Goal: Information Seeking & Learning: Check status

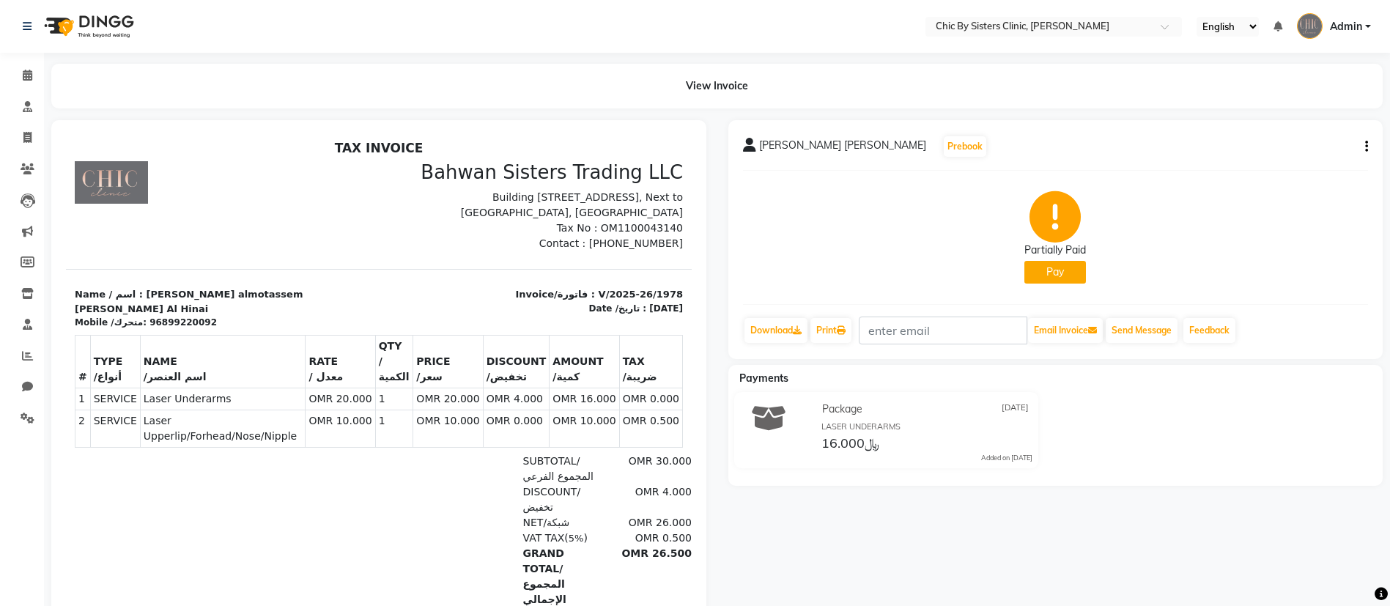
scroll to position [12, 0]
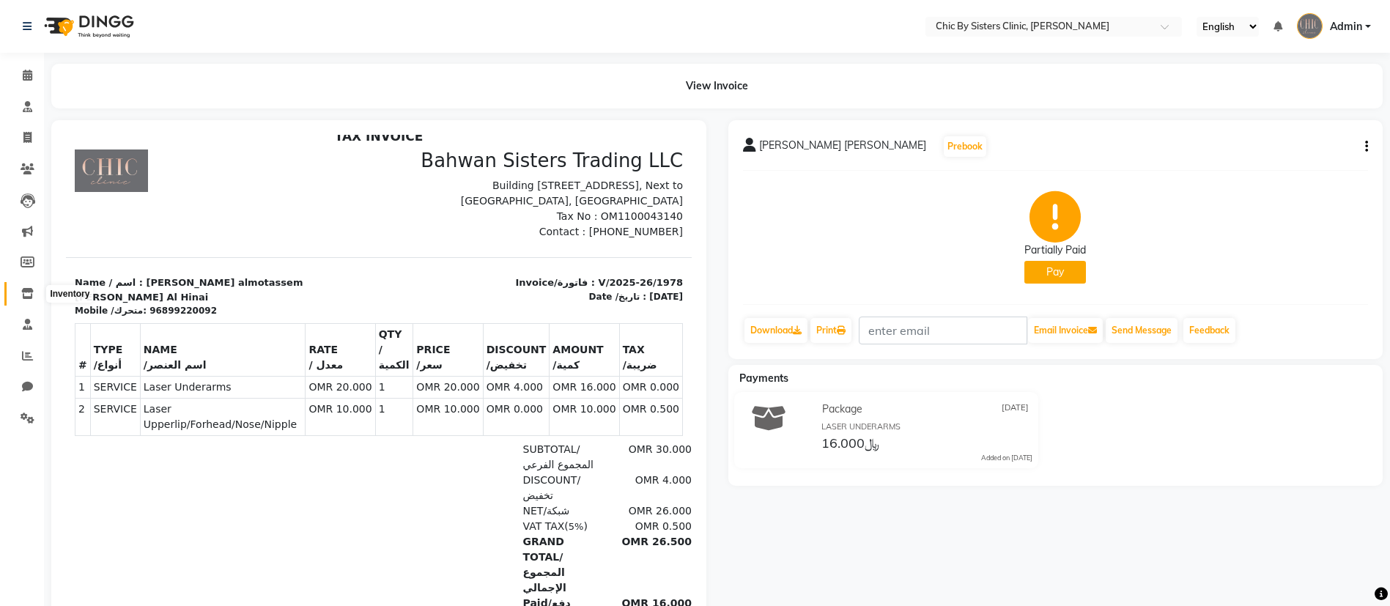
click at [29, 288] on icon at bounding box center [27, 293] width 12 height 11
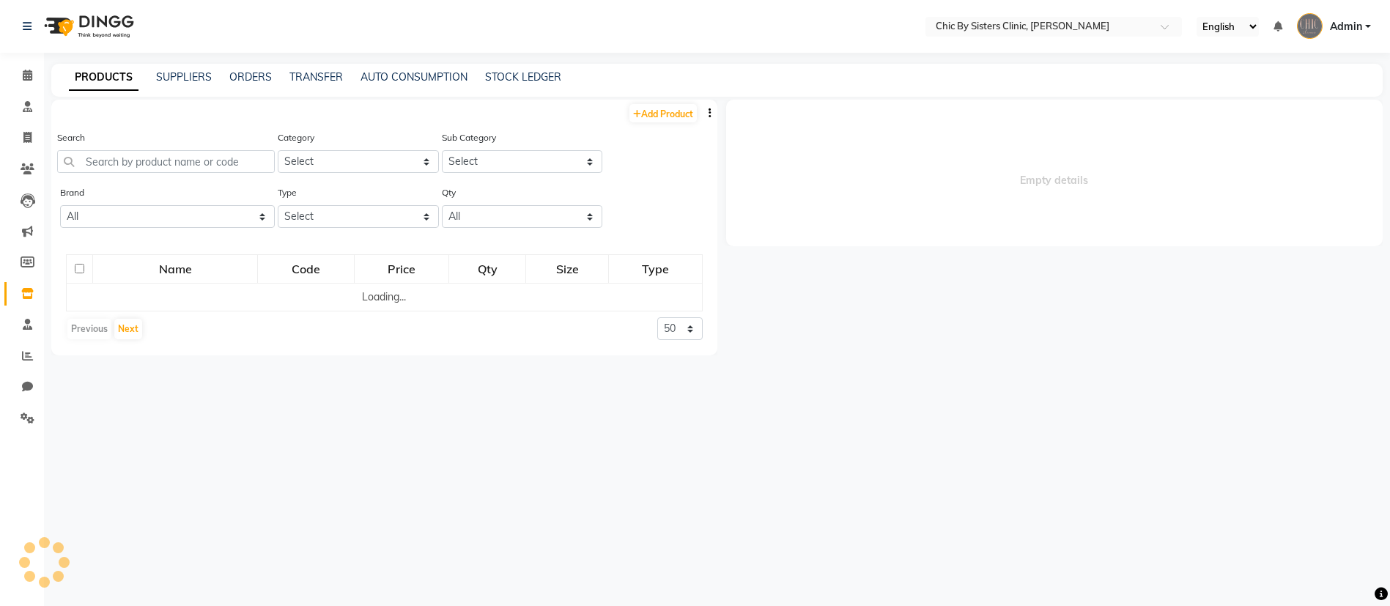
select select
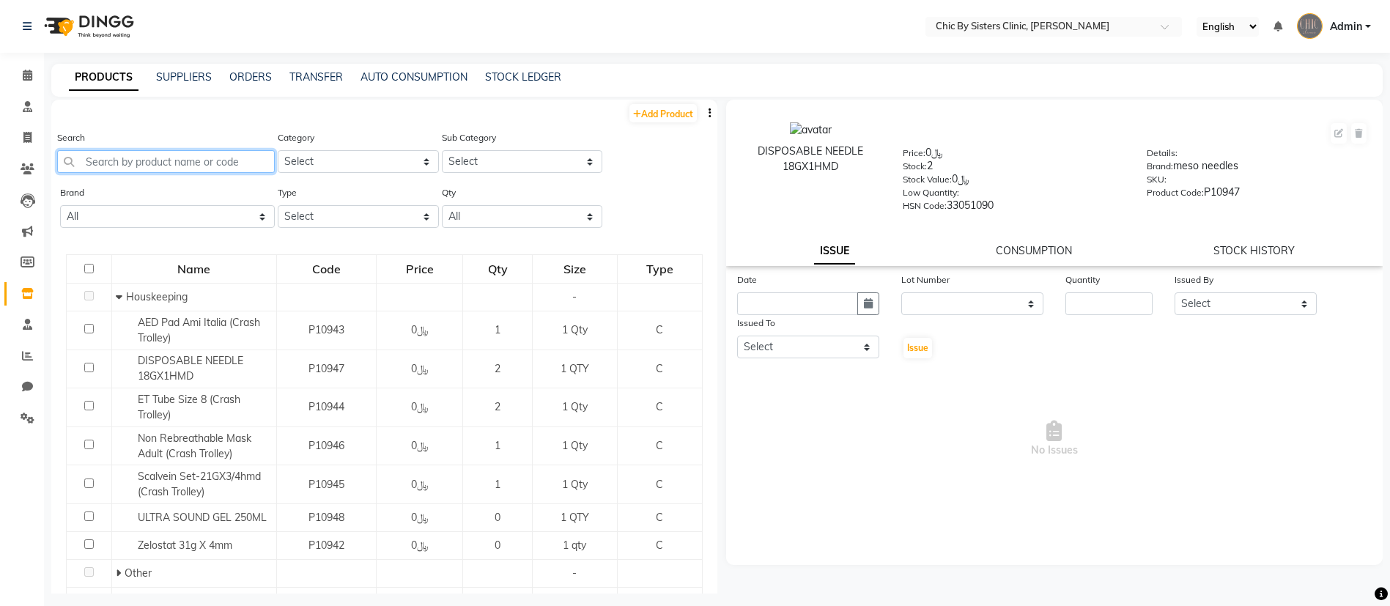
click at [188, 161] on input "text" at bounding box center [166, 161] width 218 height 23
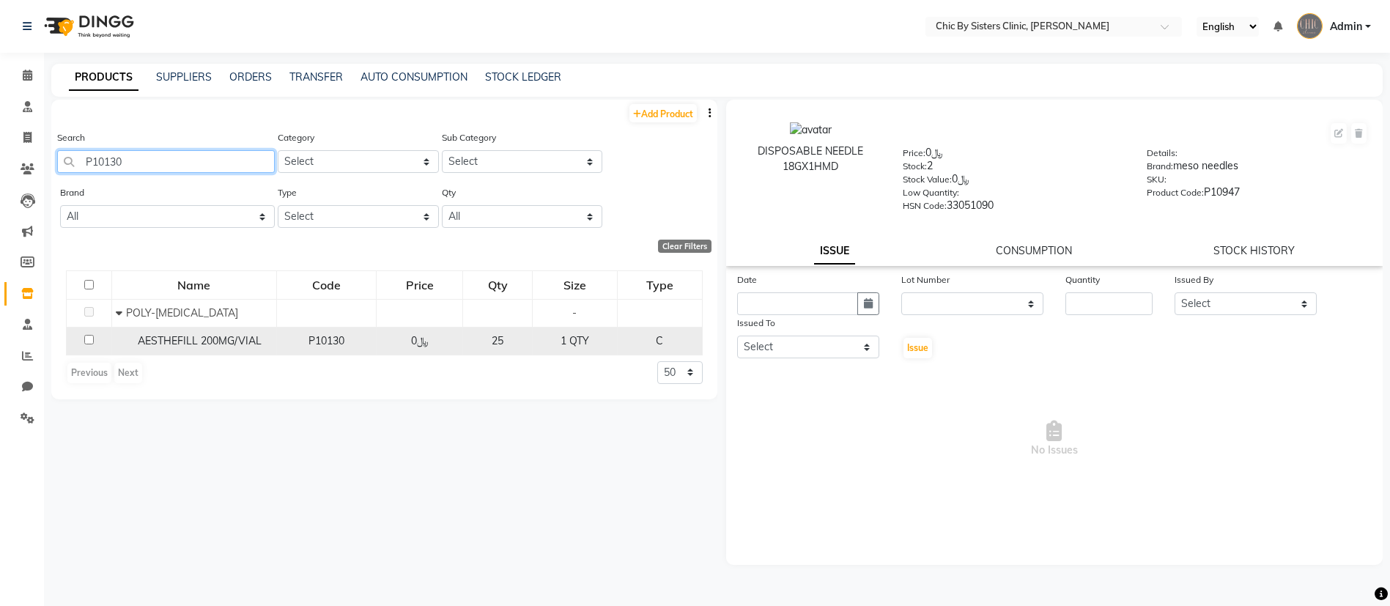
type input "P10130"
click at [205, 338] on span "AESTHEFILL 200MG/VIAL" at bounding box center [200, 340] width 124 height 13
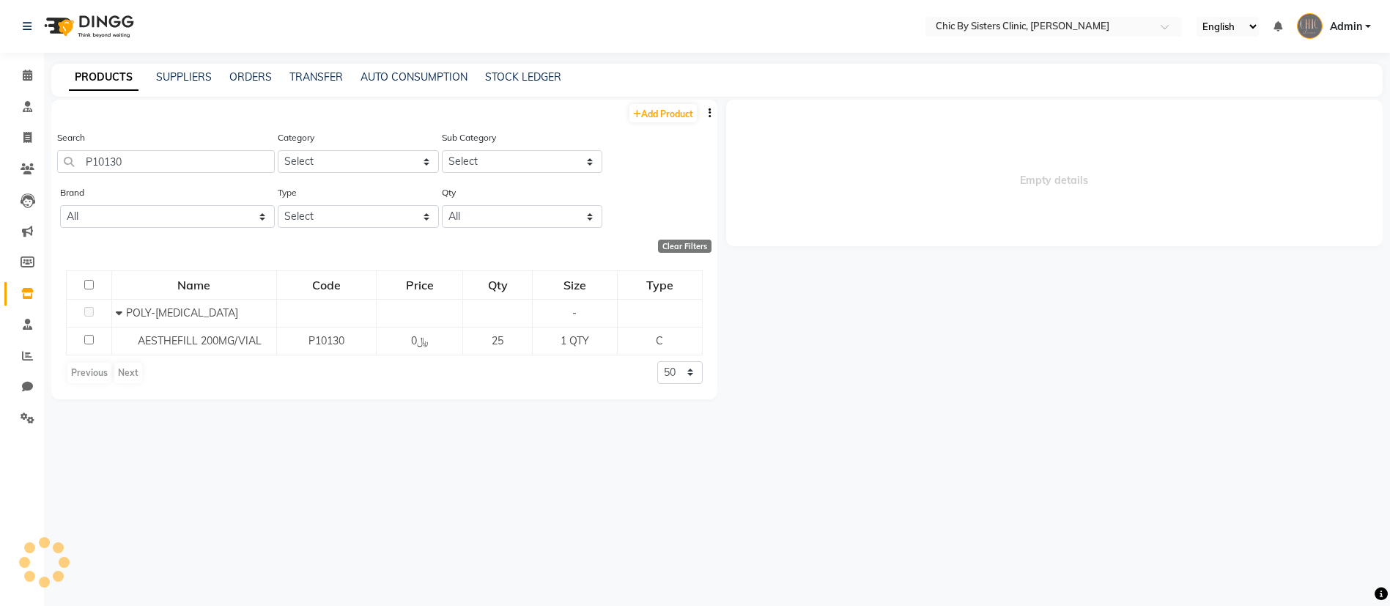
select select
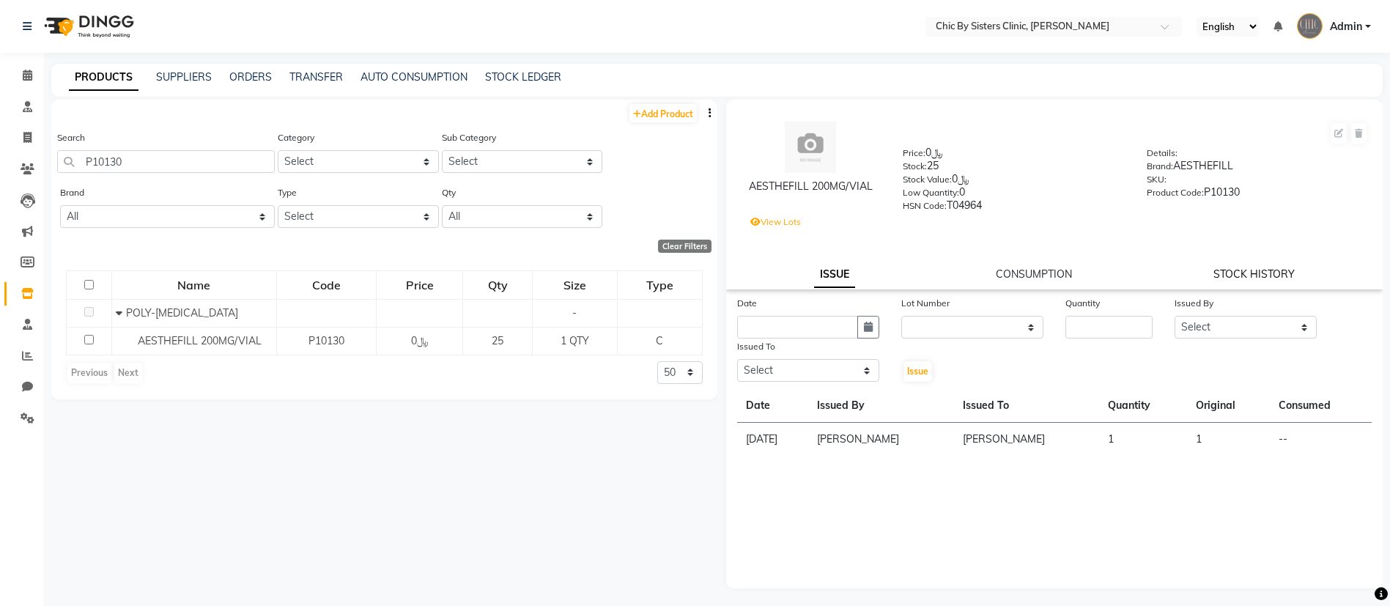
click at [1264, 273] on link "STOCK HISTORY" at bounding box center [1253, 273] width 81 height 13
select select "all"
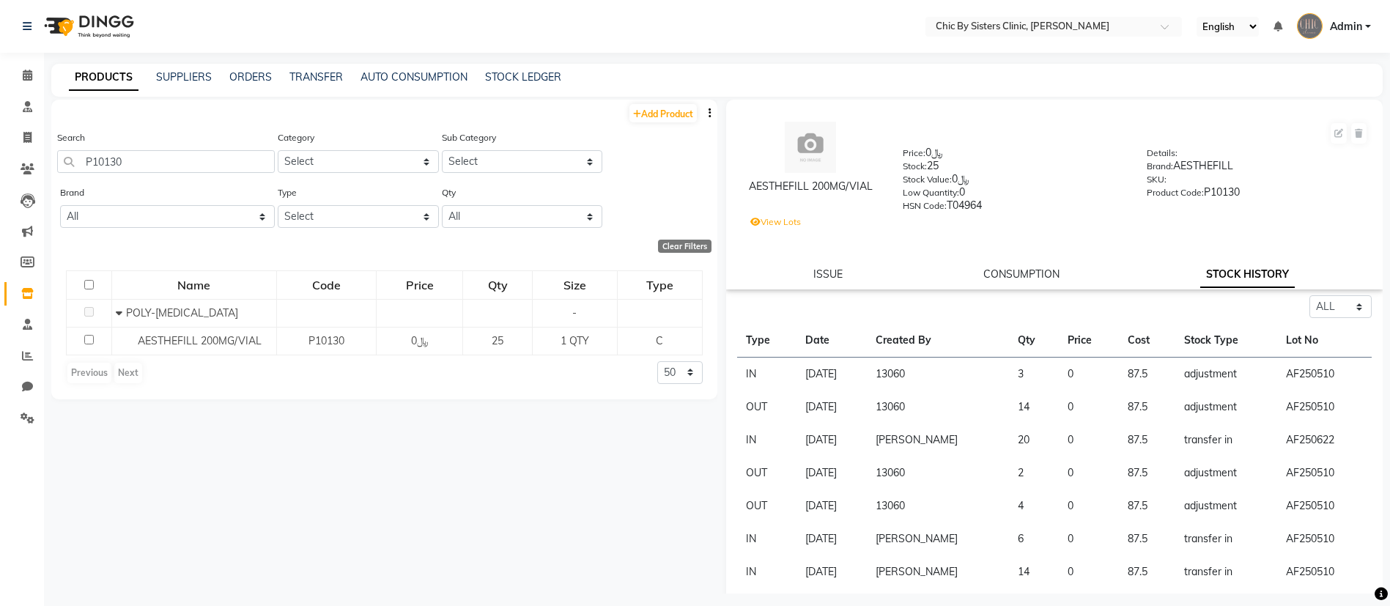
click at [549, 489] on div "Add Product Search P10130 Category Select PROFESSIONAL CONSUMABLES RETAIL CLEAR…" at bounding box center [384, 347] width 666 height 494
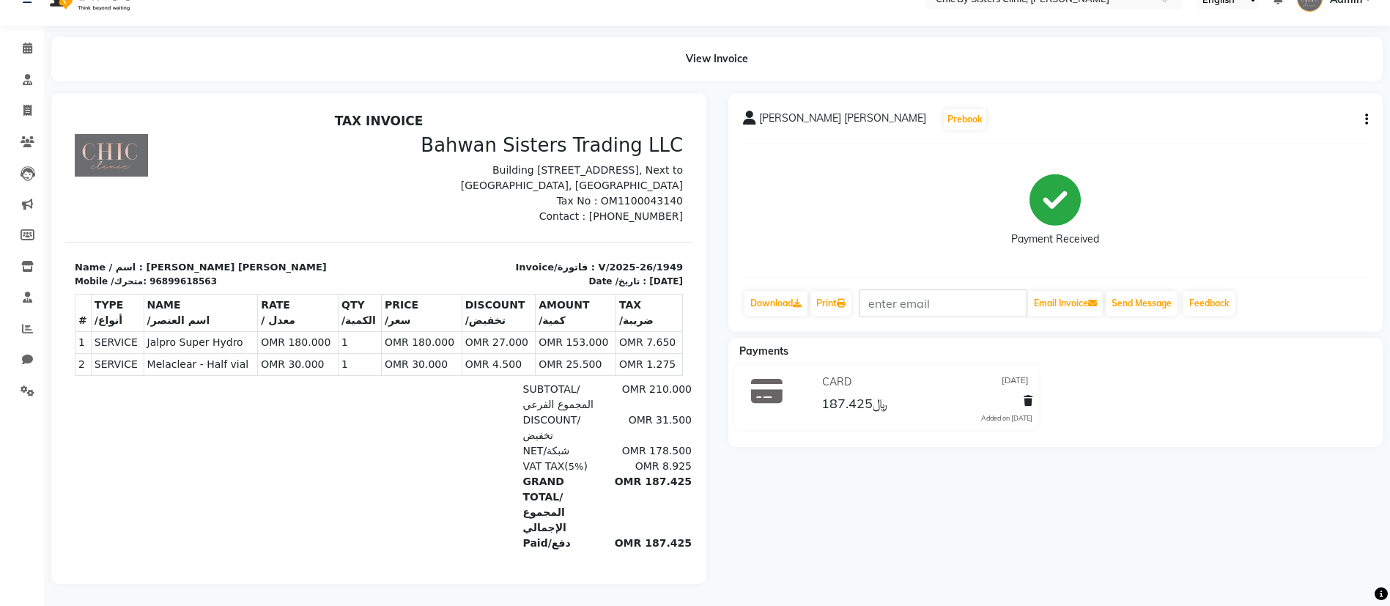
scroll to position [12, 0]
